Goal: Browse casually: Explore the website without a specific task or goal

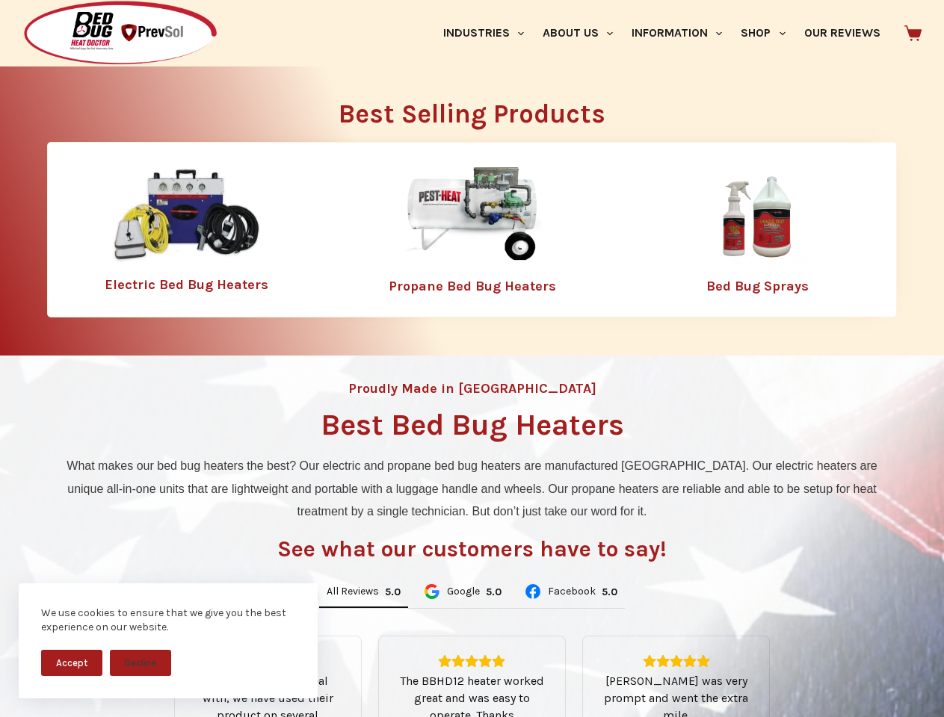
click at [471, 359] on div "Proudly Made in [GEOGRAPHIC_DATA] Best Bed Bug Heaters What makes our bed bug h…" at bounding box center [472, 637] width 944 height 562
click at [72, 663] on button "Accept" at bounding box center [71, 663] width 61 height 26
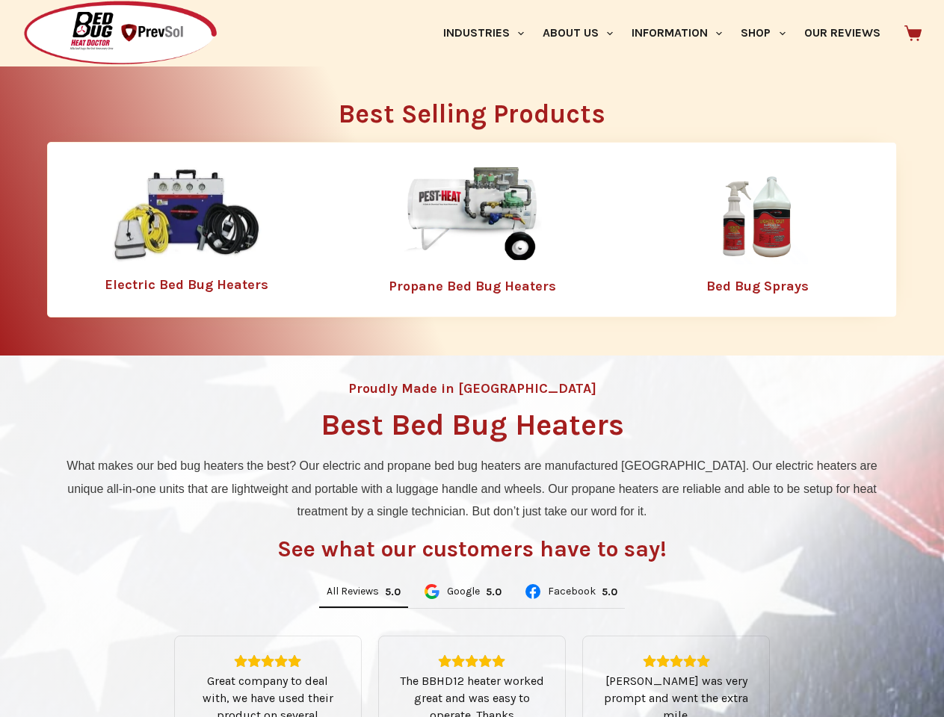
click at [140, 663] on button "Decline" at bounding box center [140, 674] width 61 height 26
click at [489, 33] on link "Industries" at bounding box center [482, 33] width 99 height 67
click at [584, 33] on link "About Us" at bounding box center [577, 33] width 89 height 67
click at [683, 33] on link "Information" at bounding box center [676, 33] width 109 height 67
click at [769, 33] on link "Shop" at bounding box center [763, 33] width 63 height 67
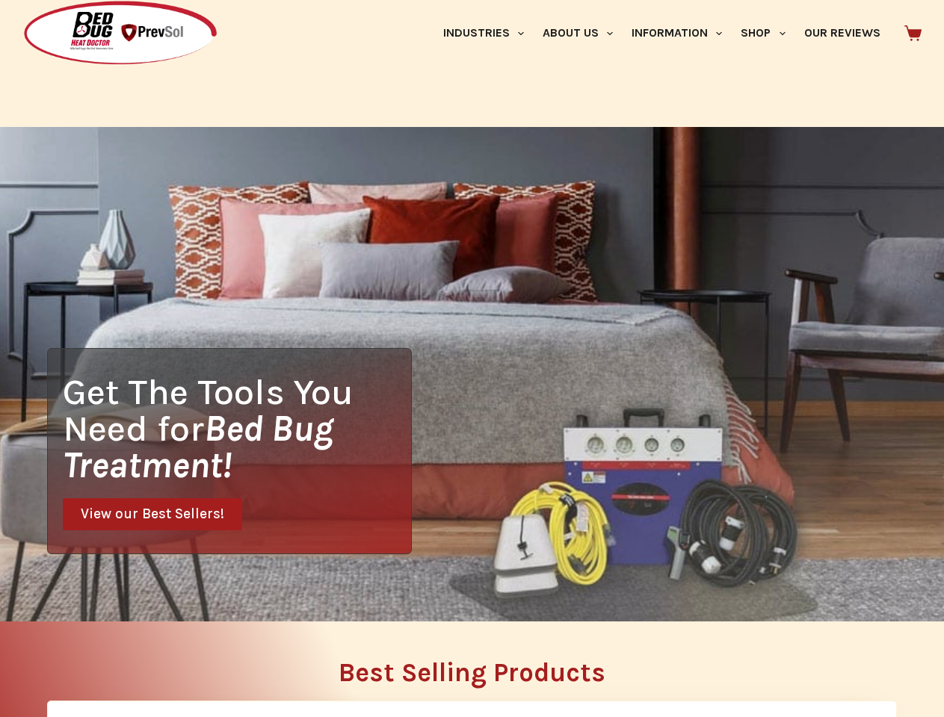
click at [363, 593] on div "Get The Tools You Need for Bed Bug Treatment! View our Best Sellers!" at bounding box center [472, 374] width 944 height 495
click at [462, 593] on div "Get The Tools You Need for Bed Bug Treatment! View our Best Sellers!" at bounding box center [472, 374] width 944 height 495
